Goal: Find specific page/section: Find specific page/section

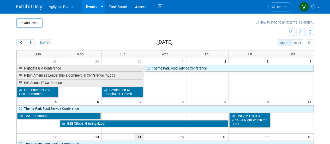
click at [282, 8] on span "Search" at bounding box center [281, 7] width 12 height 4
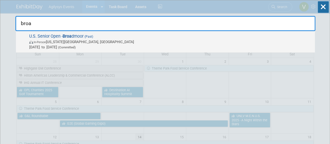
type input "broa"
click at [75, 39] on span "In-Person [US_STATE][GEOGRAPHIC_DATA], [GEOGRAPHIC_DATA]" at bounding box center [170, 41] width 283 height 5
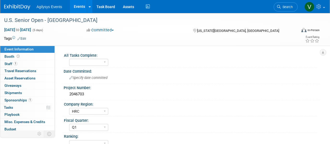
select select "HRC"
select select "Q1"
select select "Yes"
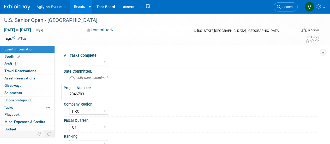
drag, startPoint x: 89, startPoint y: 97, endPoint x: 68, endPoint y: 95, distance: 21.0
click at [68, 95] on div "2046703" at bounding box center [192, 94] width 248 height 8
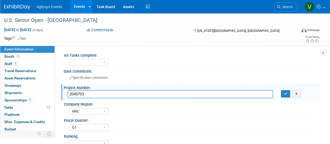
drag, startPoint x: 83, startPoint y: 99, endPoint x: 83, endPoint y: 93, distance: 5.8
click at [79, 93] on input "2046703" at bounding box center [171, 94] width 206 height 8
drag, startPoint x: 91, startPoint y: 93, endPoint x: 61, endPoint y: 90, distance: 29.9
click at [61, 90] on div "All Tasks Complete: Yes Date Committed: Specify date committed Project Number: …" at bounding box center [187, 100] width 265 height 108
